Goal: Find specific page/section: Find specific page/section

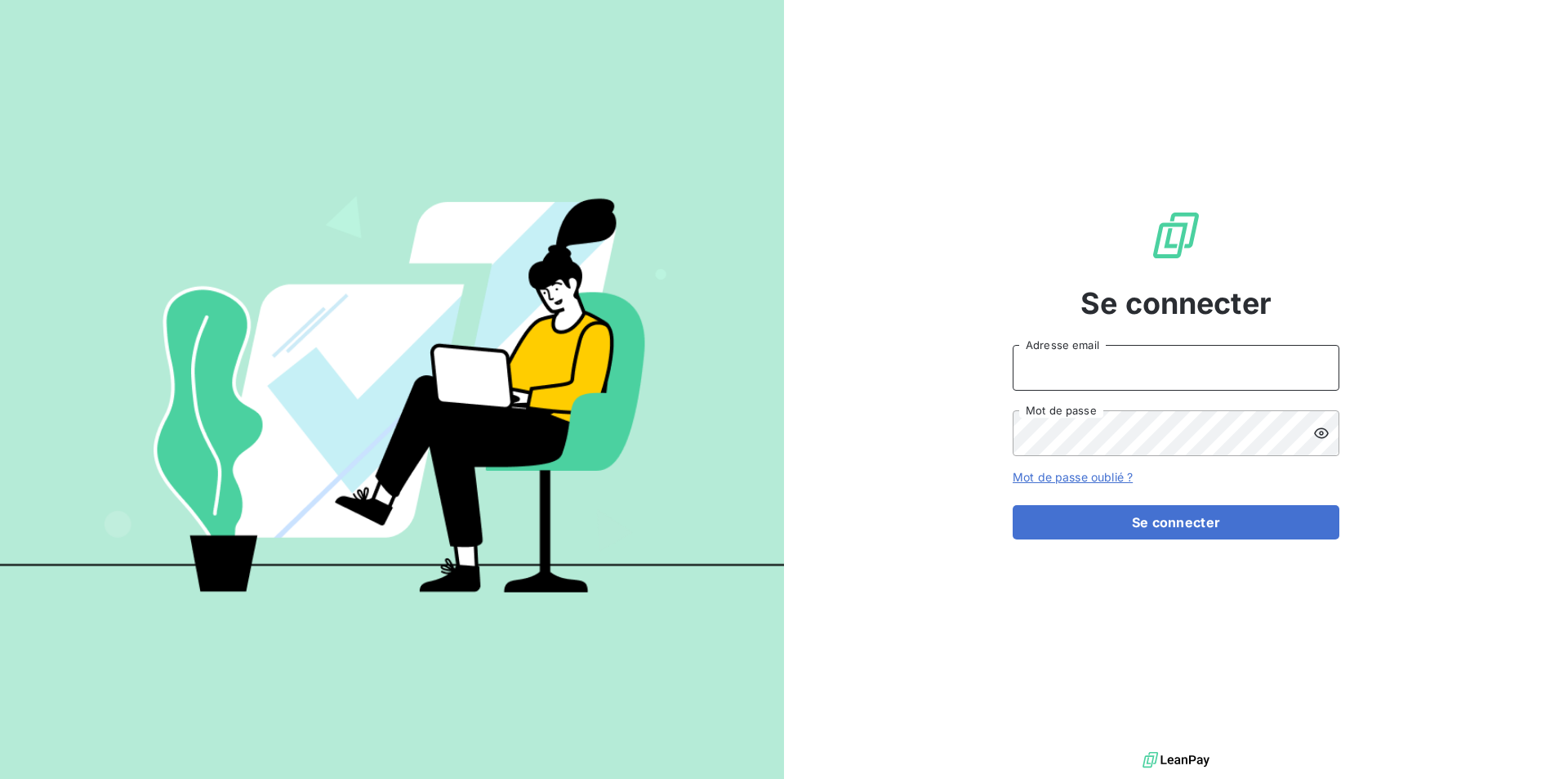
click at [1159, 378] on input "Adresse email" at bounding box center [1176, 367] width 326 height 46
type input "[EMAIL_ADDRESS][PERSON_NAME][DOMAIN_NAME]"
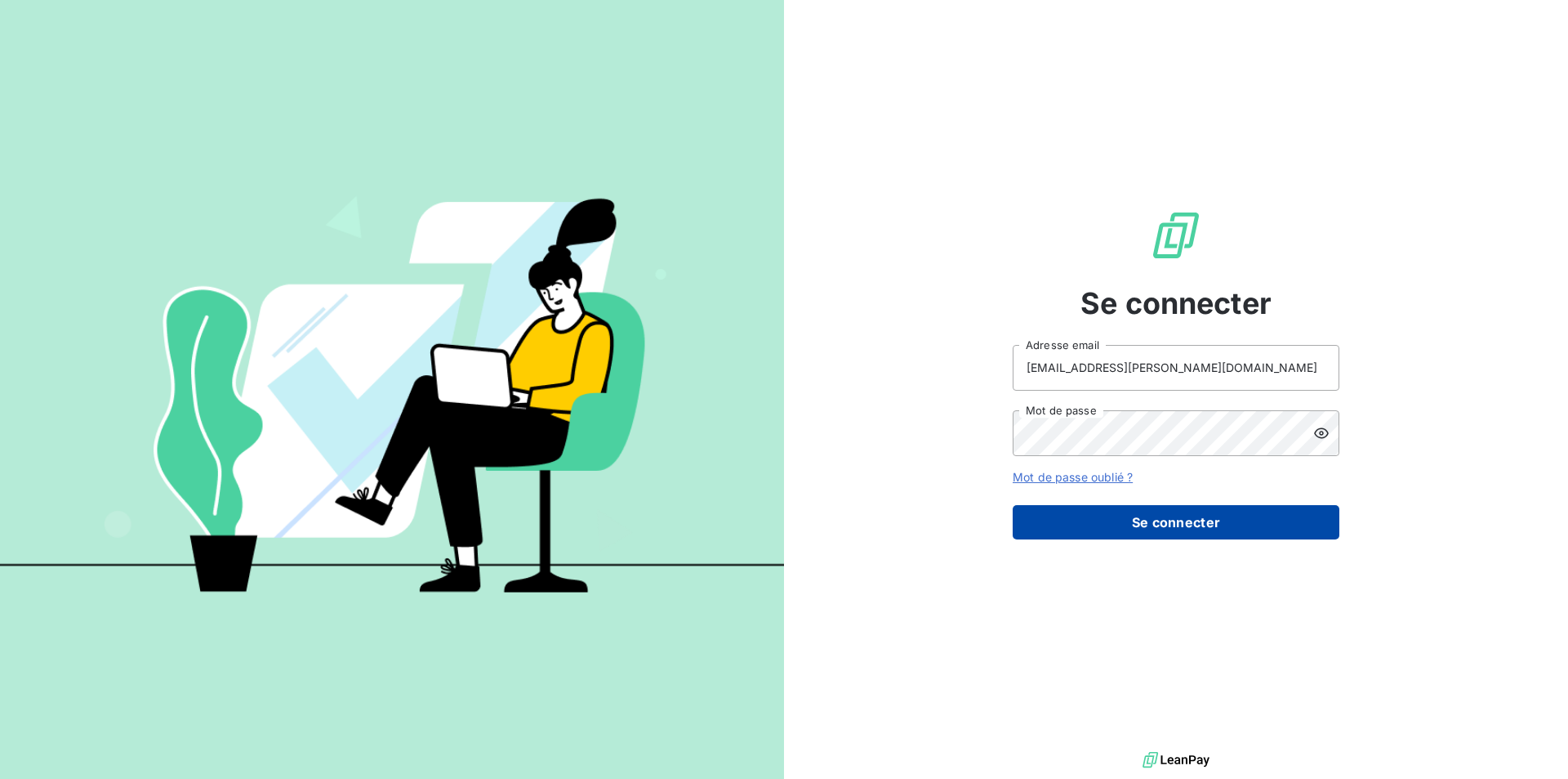
click at [1184, 533] on button "Se connecter" at bounding box center [1176, 522] width 326 height 34
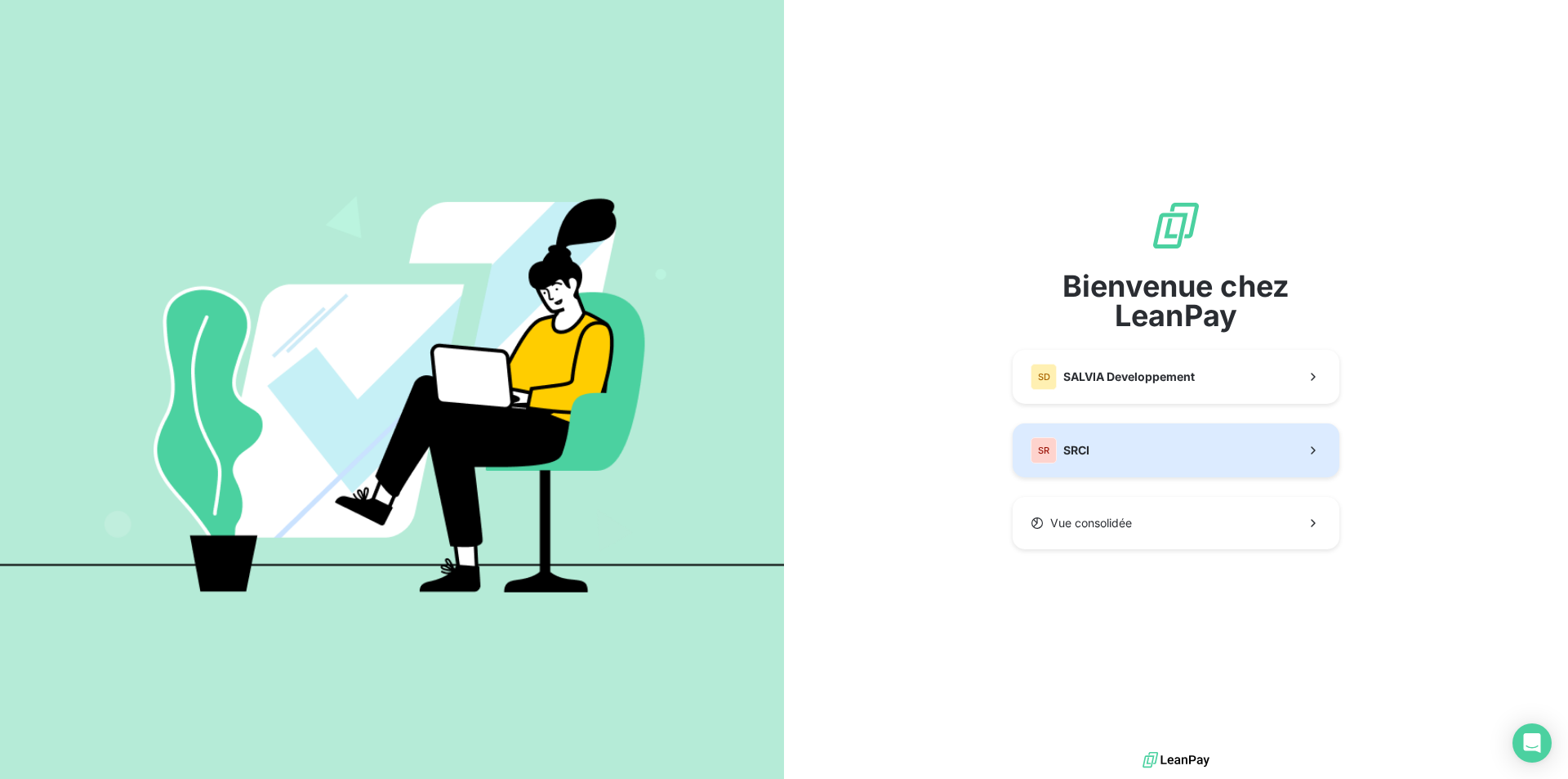
click at [1156, 461] on button "SR SRCI" at bounding box center [1176, 450] width 326 height 54
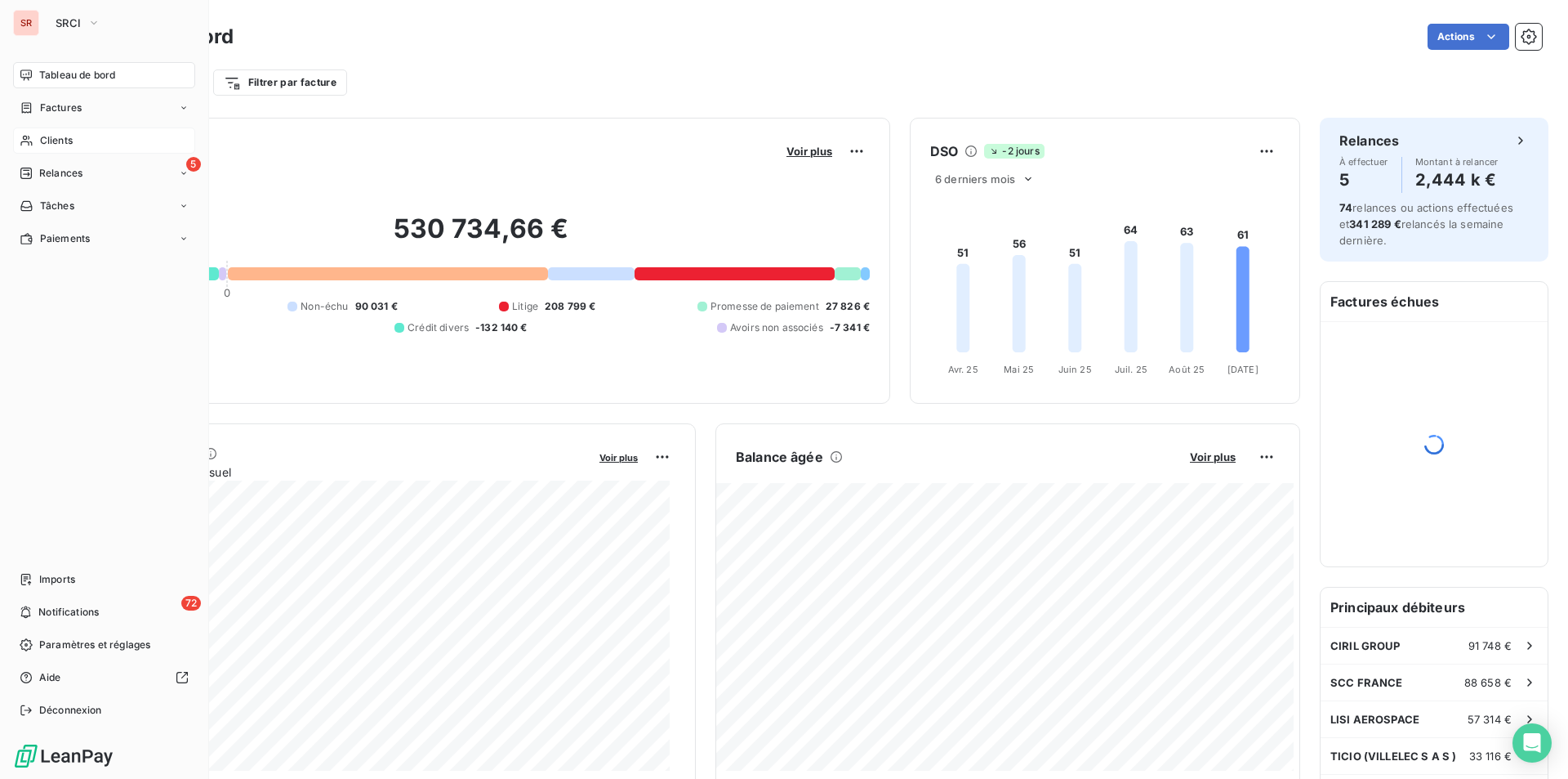
click at [57, 135] on span "Clients" at bounding box center [56, 140] width 33 height 14
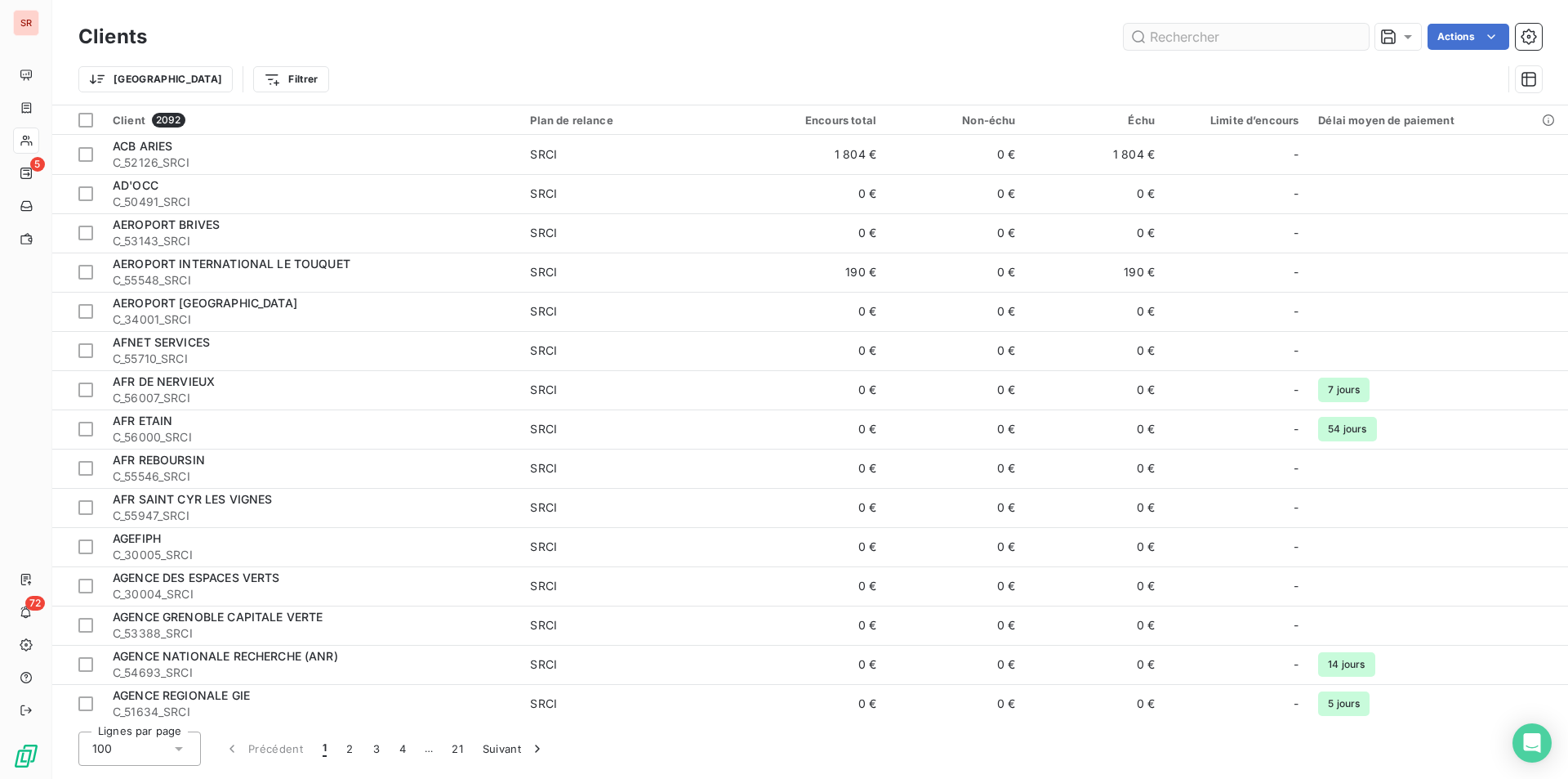
click at [1183, 42] on input "text" at bounding box center [1246, 37] width 245 height 26
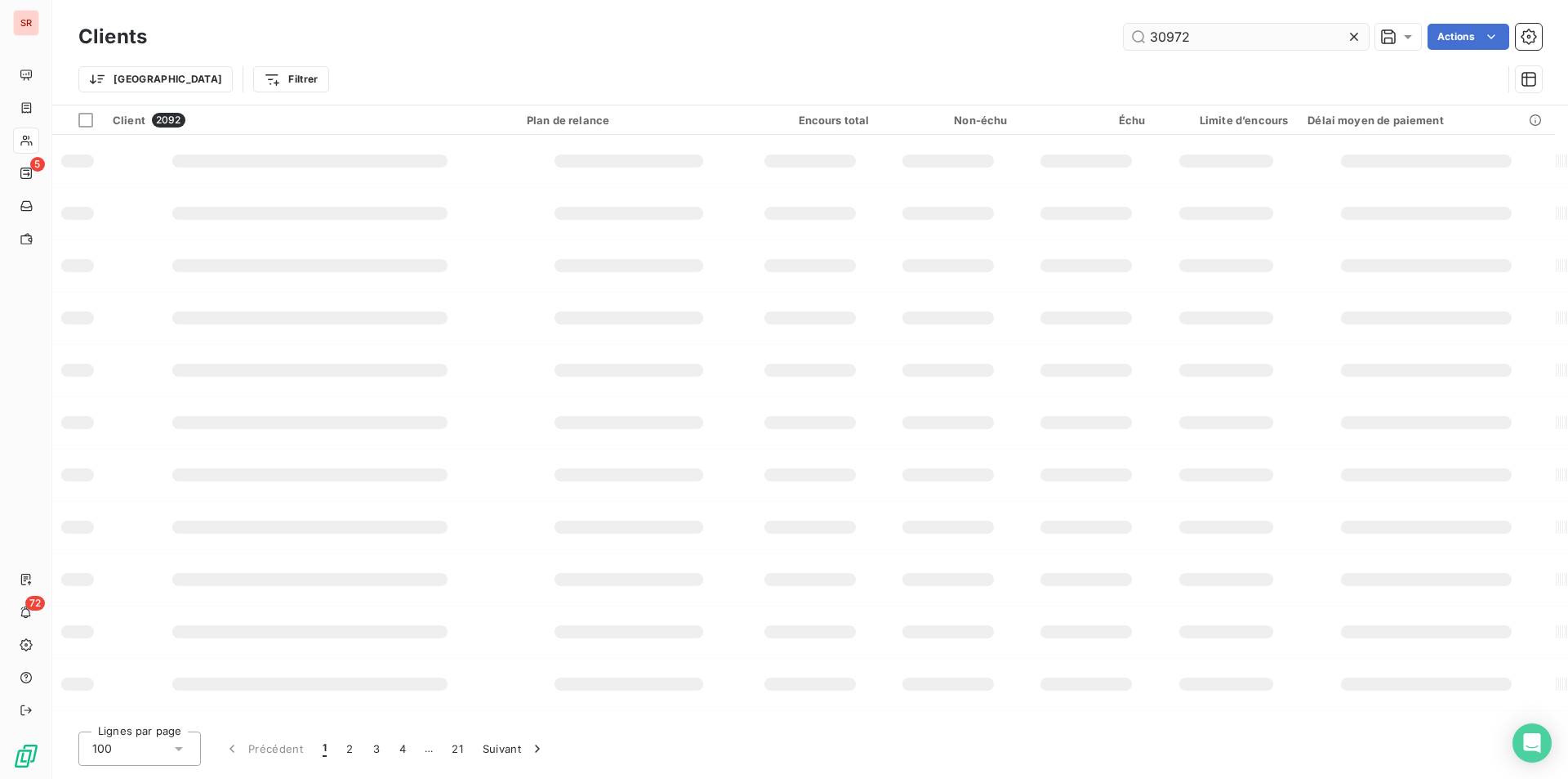
type input "30972"
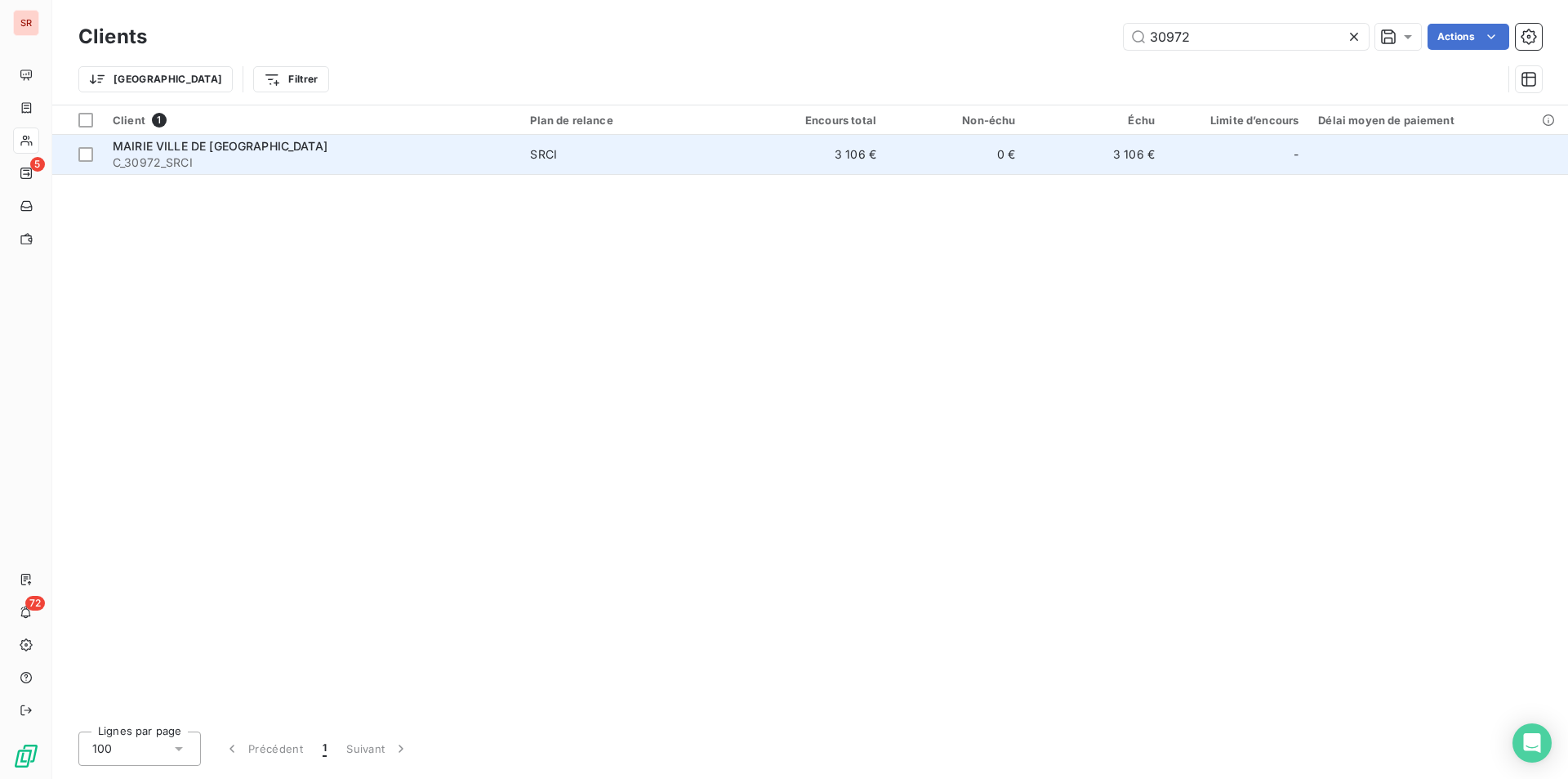
click at [829, 150] on td "3 106 €" at bounding box center [817, 154] width 139 height 39
